Goal: Transaction & Acquisition: Purchase product/service

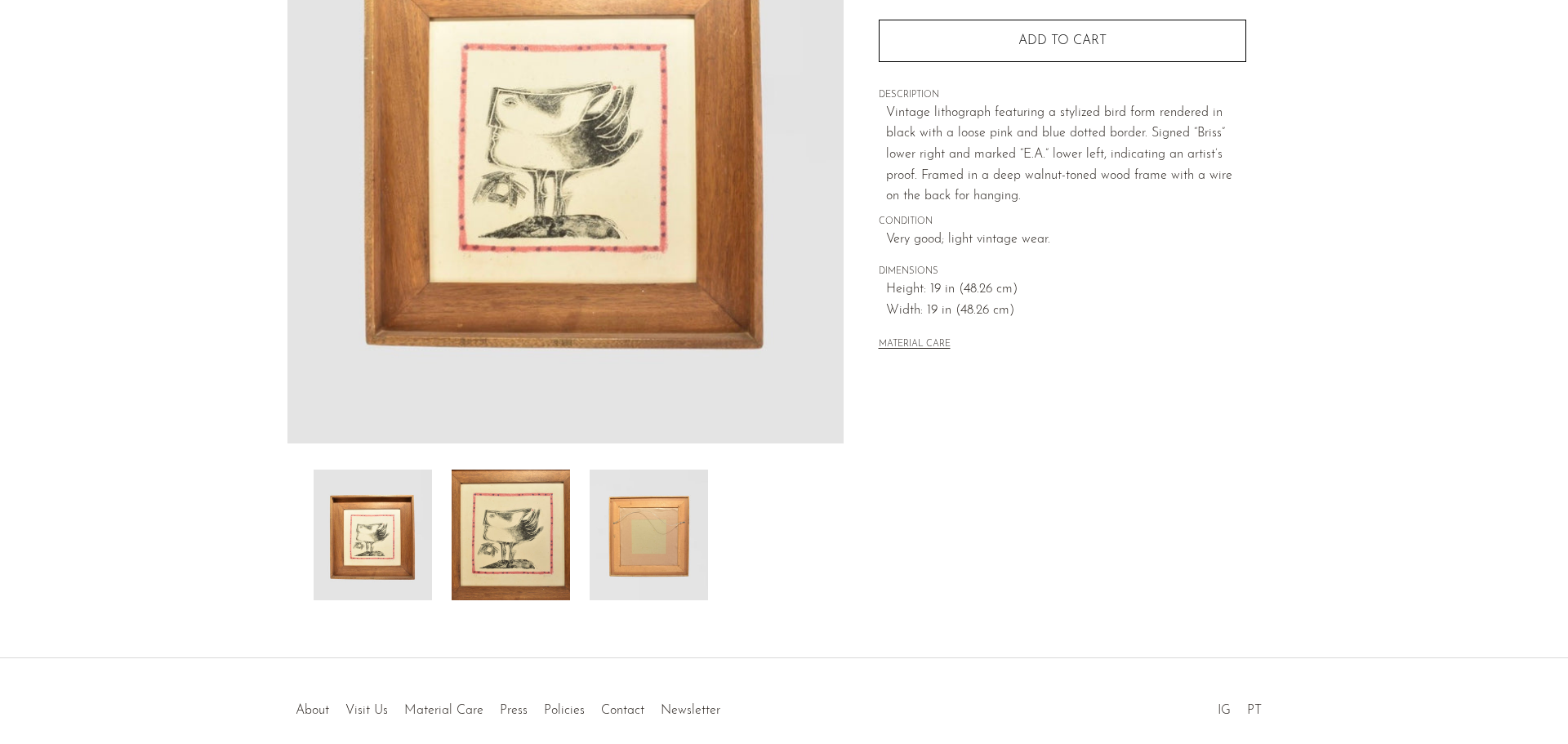
scroll to position [245, 0]
click at [523, 537] on img at bounding box center [510, 534] width 119 height 131
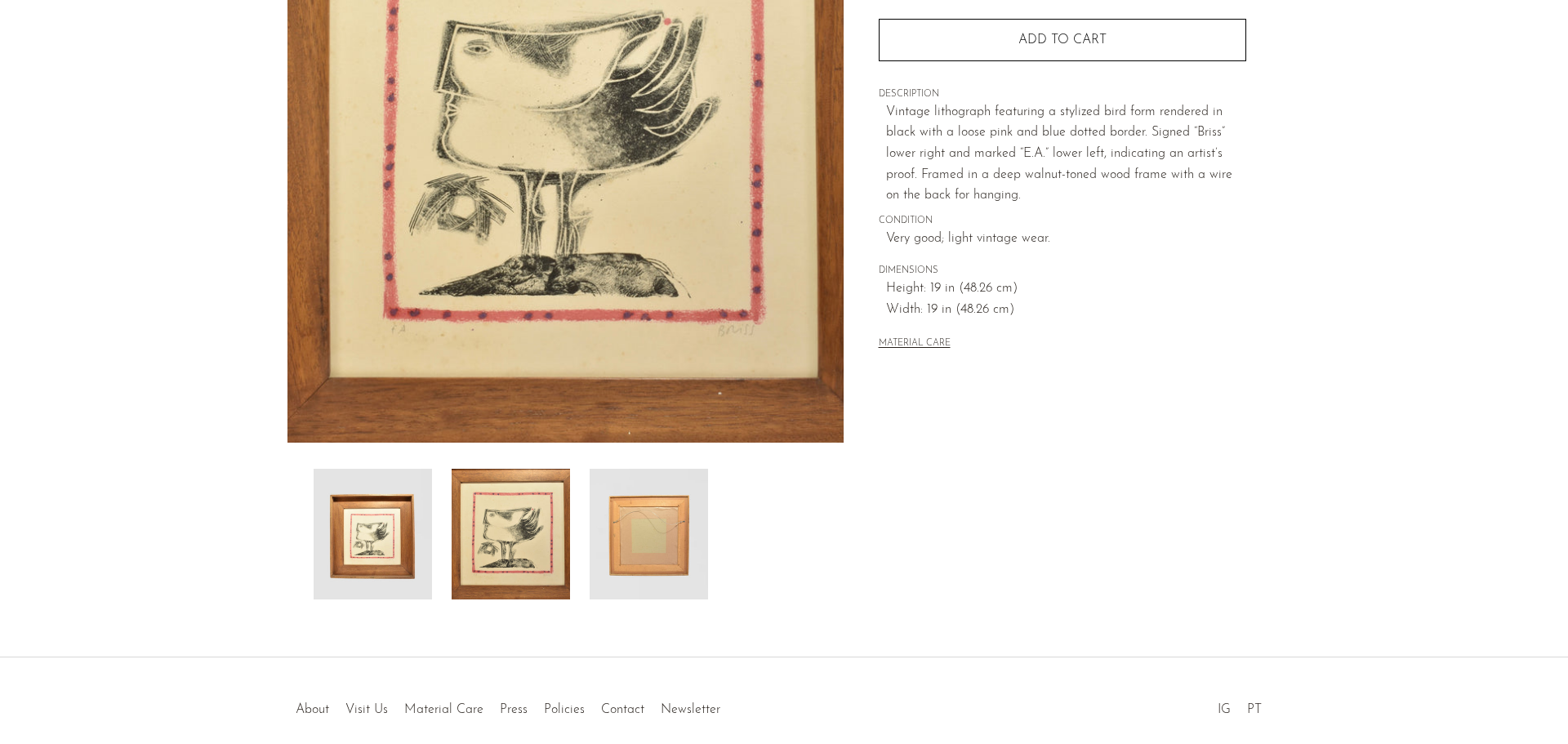
click at [373, 495] on img at bounding box center [373, 534] width 119 height 131
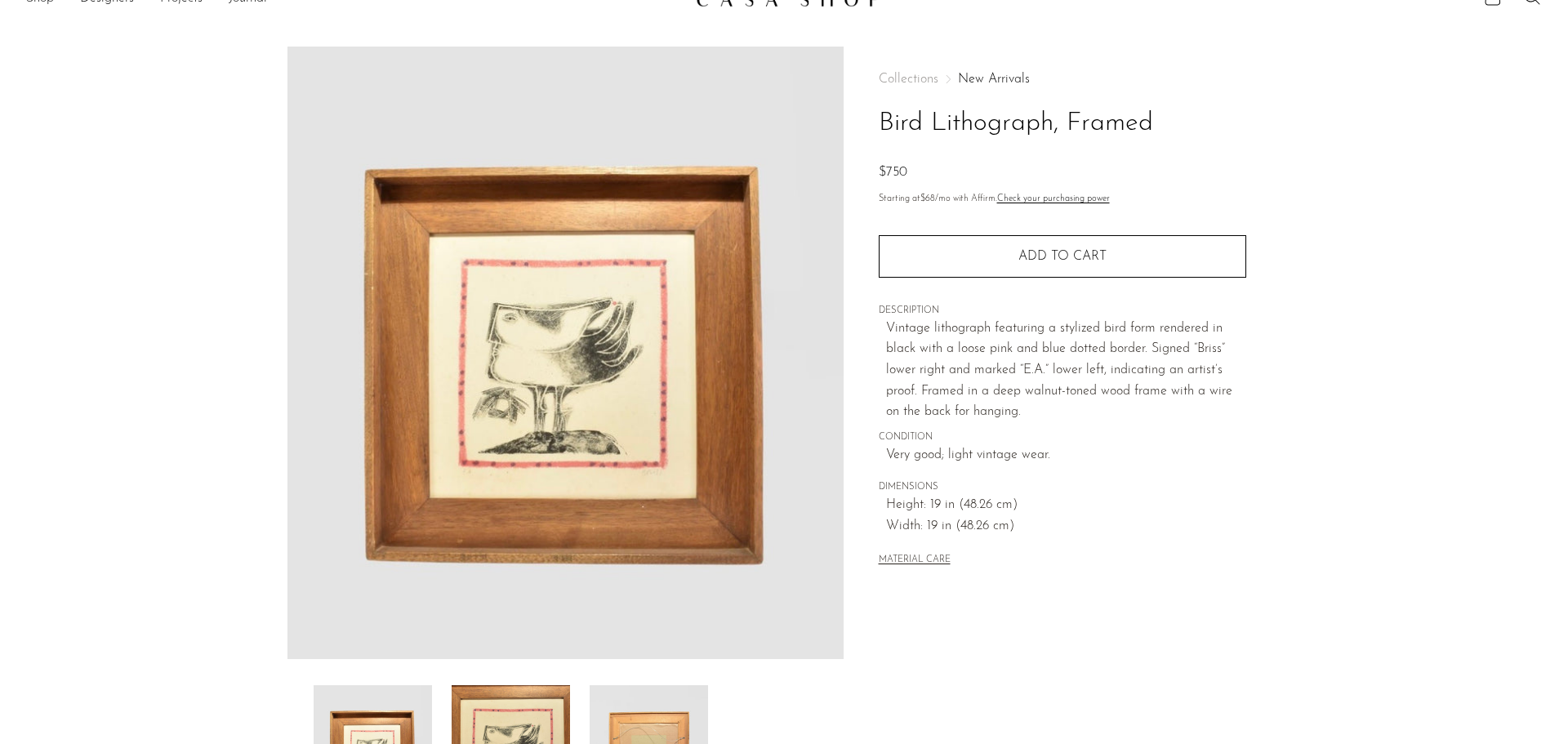
scroll to position [0, 0]
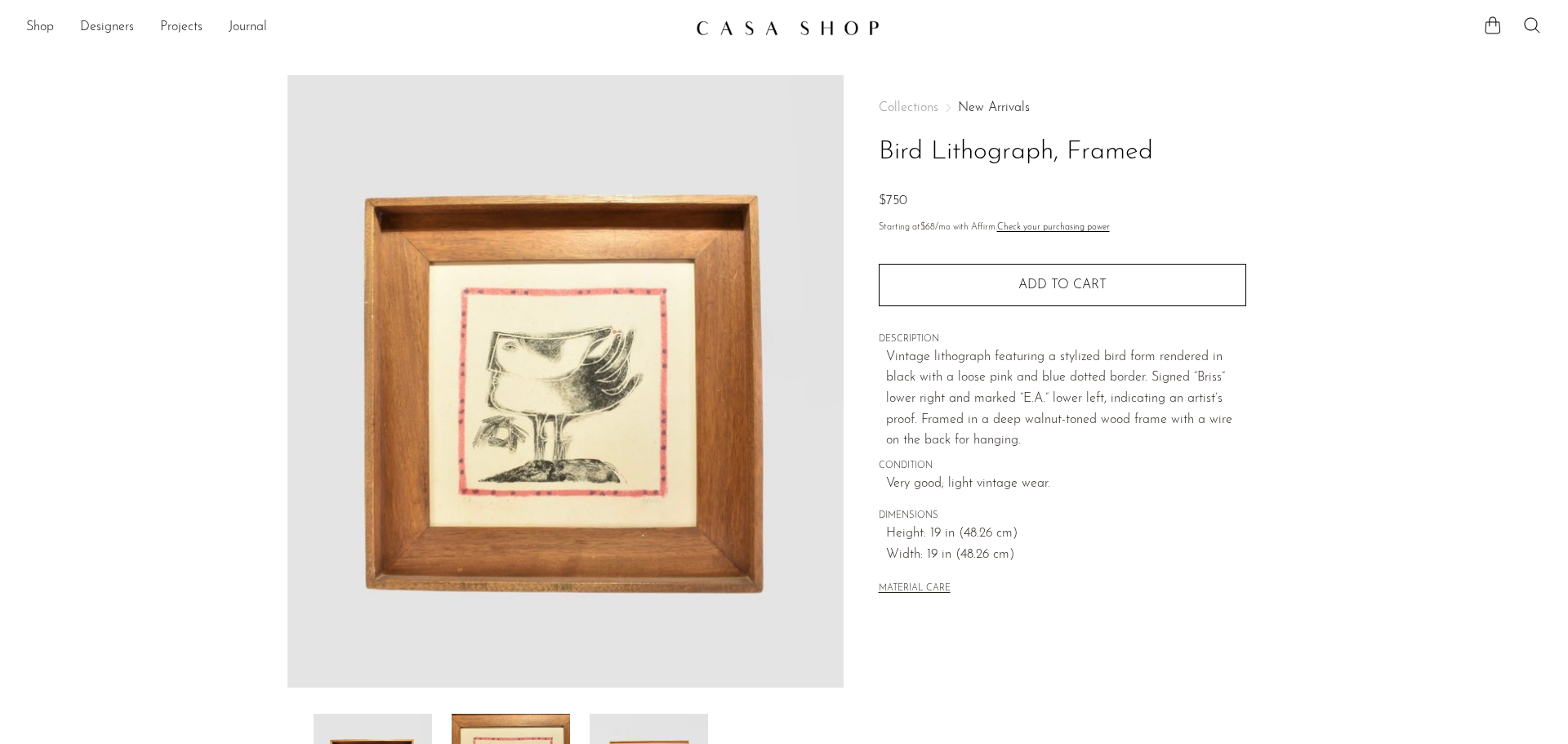
click at [567, 338] on img at bounding box center [566, 381] width 556 height 612
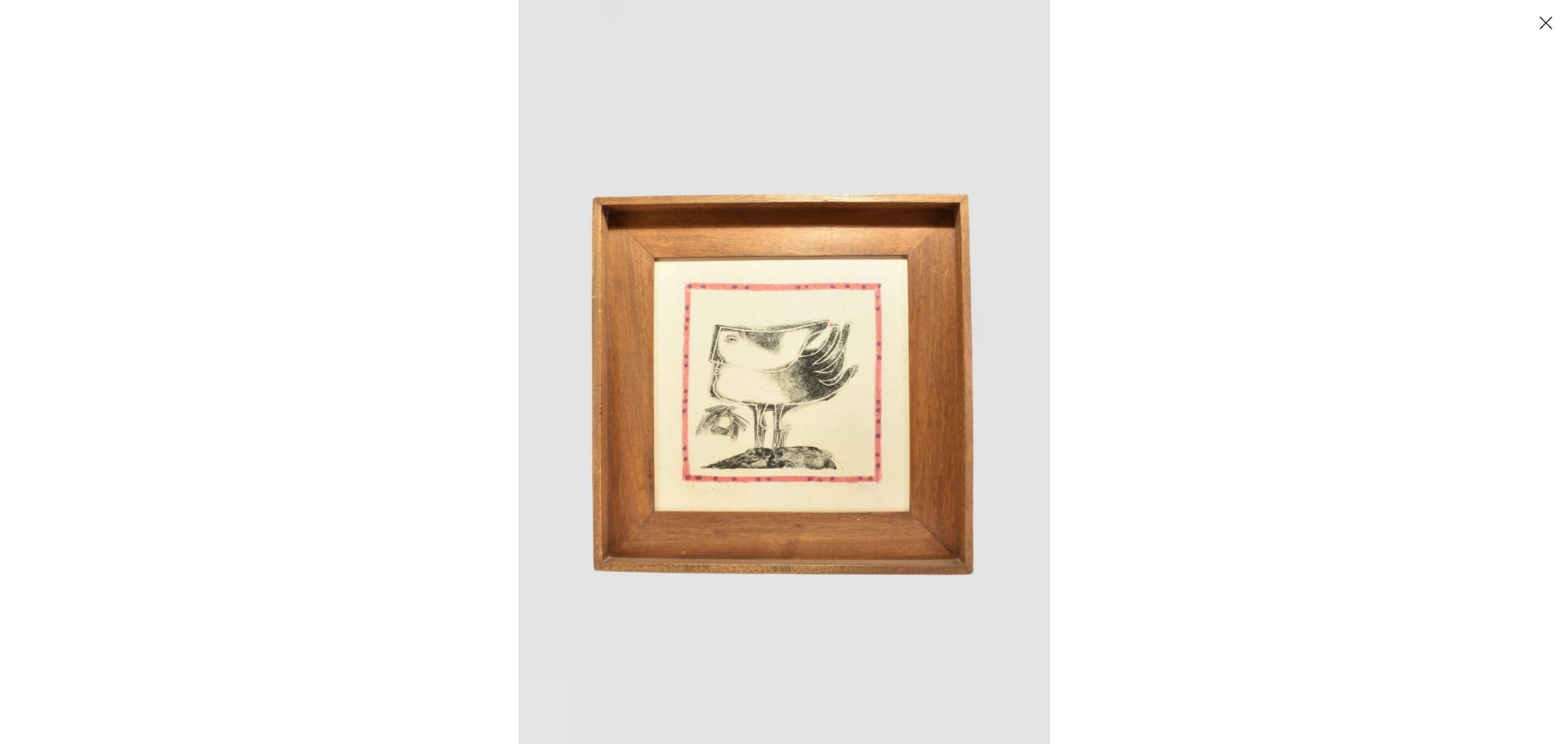
click at [635, 334] on img at bounding box center [785, 372] width 532 height 744
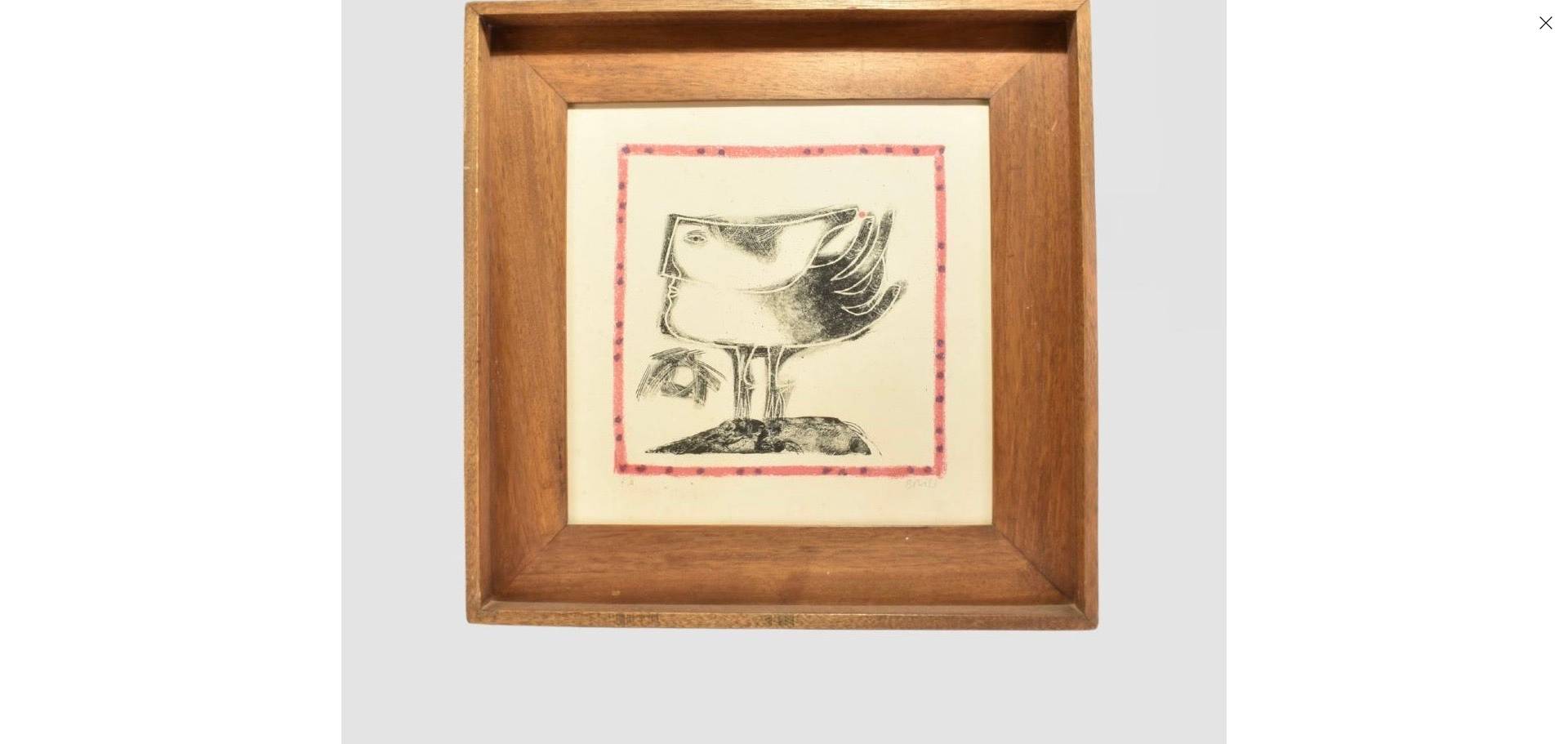
click at [1066, 310] on img at bounding box center [784, 293] width 885 height 1239
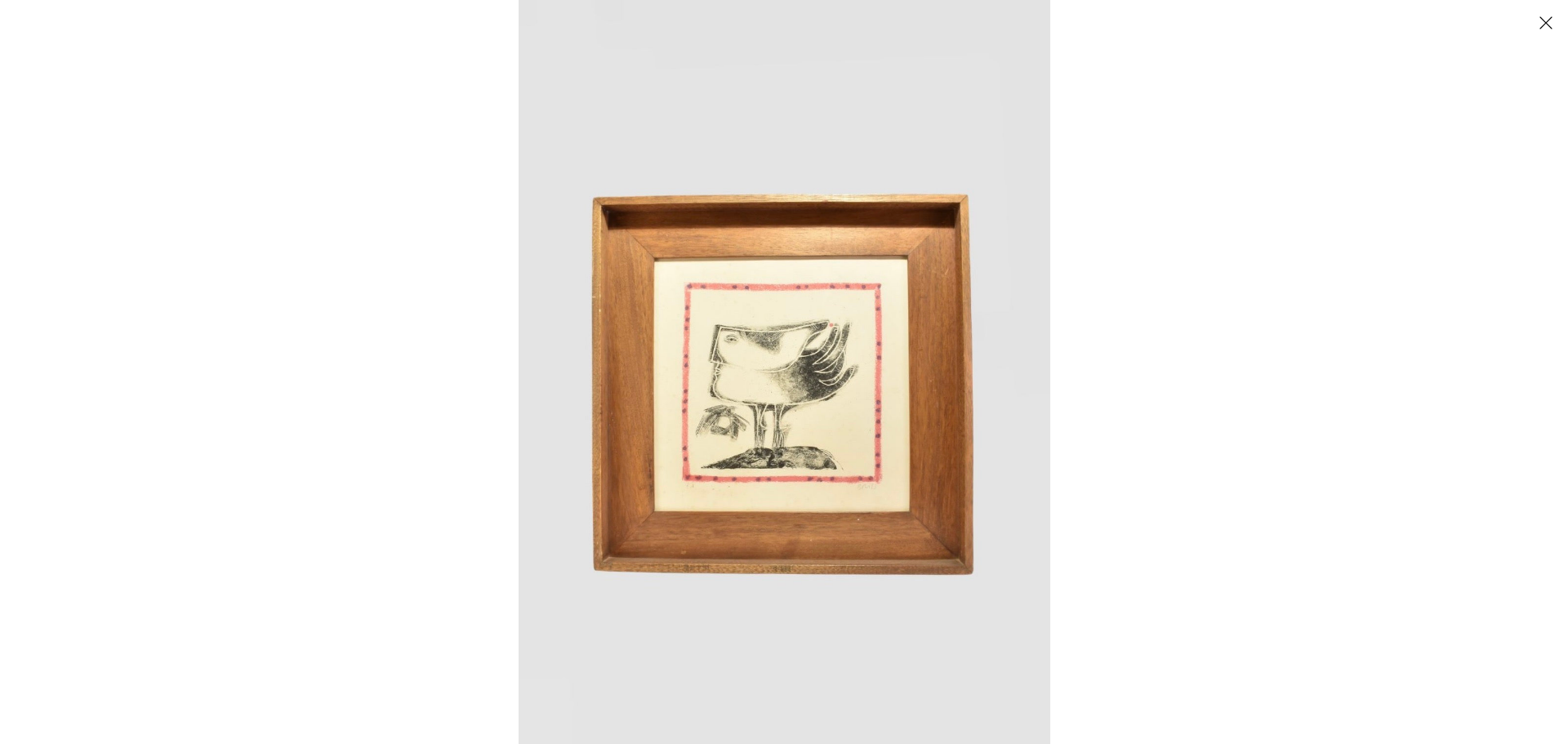
click at [1338, 230] on div at bounding box center [1303, 372] width 1568 height 744
